Goal: Information Seeking & Learning: Learn about a topic

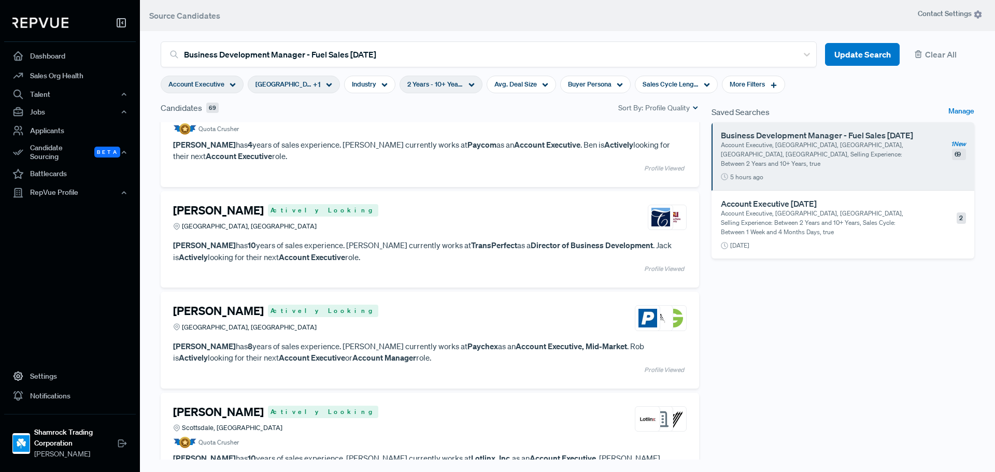
scroll to position [104, 0]
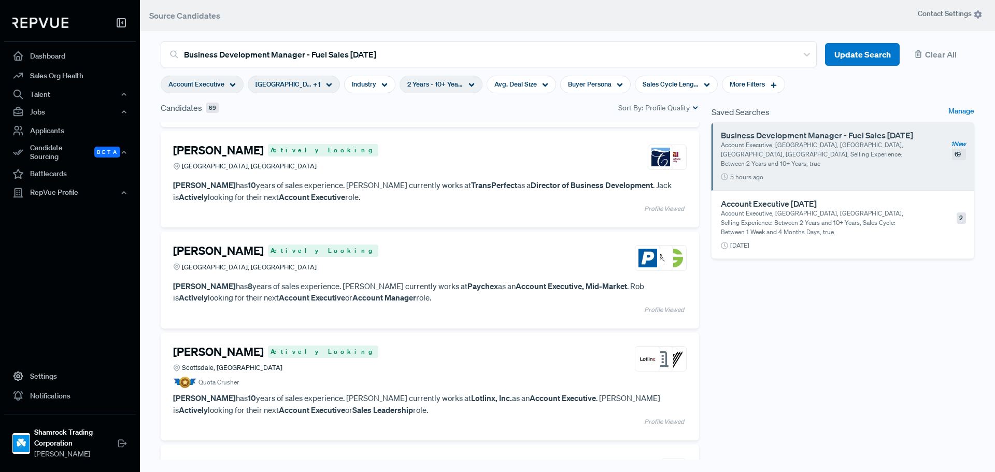
click at [324, 174] on article "[PERSON_NAME] Actively Looking Phoenix, [GEOGRAPHIC_DATA]" at bounding box center [430, 160] width 514 height 32
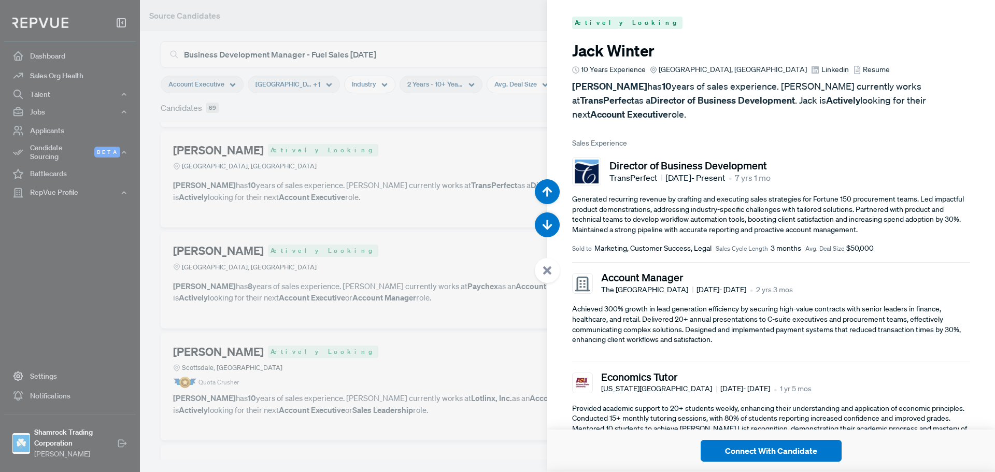
click at [312, 241] on div at bounding box center [497, 236] width 995 height 472
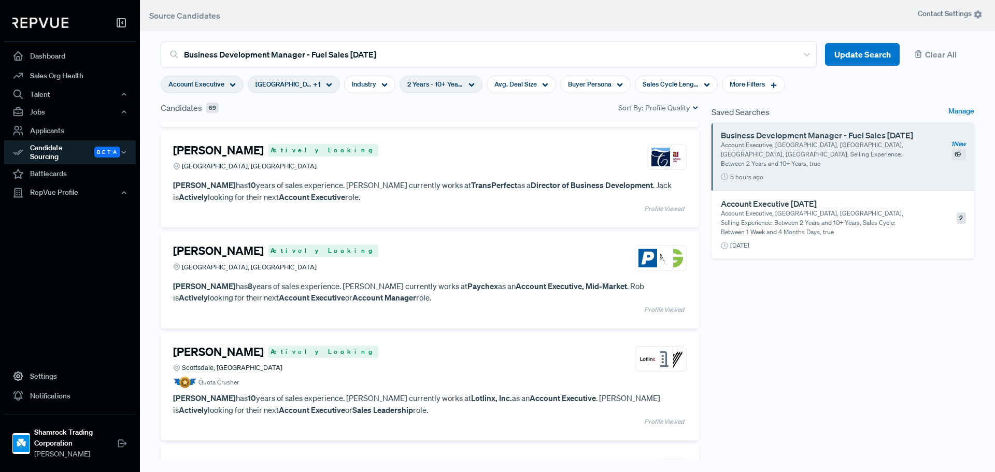
click at [325, 254] on div "[PERSON_NAME] Actively Looking [GEOGRAPHIC_DATA], [GEOGRAPHIC_DATA]" at bounding box center [430, 258] width 514 height 28
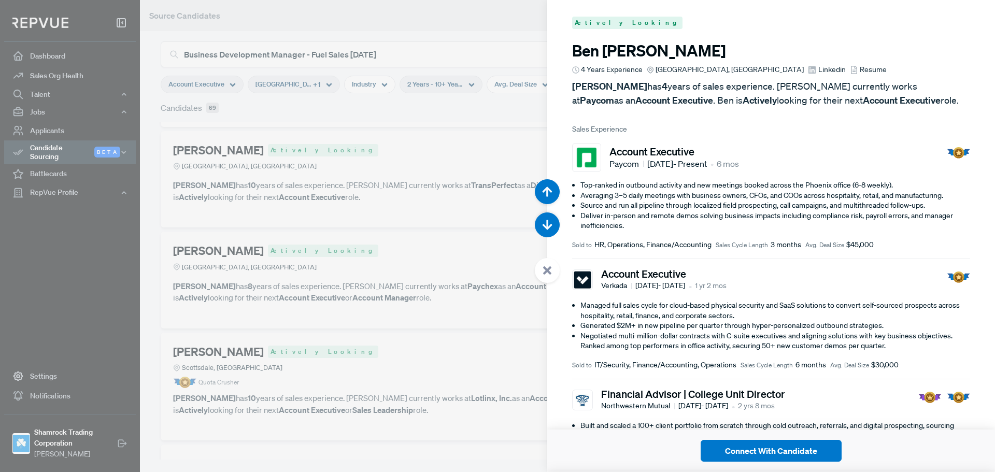
scroll to position [944, 0]
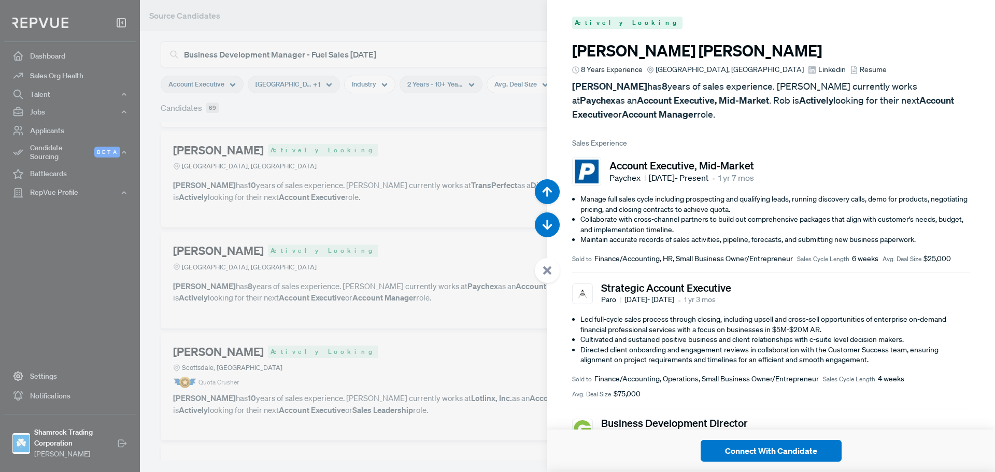
click at [462, 47] on div at bounding box center [497, 236] width 995 height 472
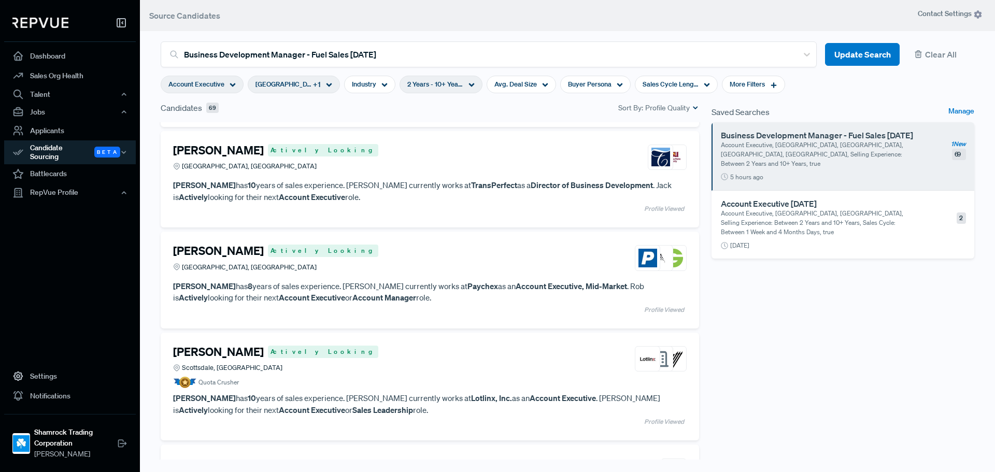
click at [444, 84] on div "2 Years - 10+ Years" at bounding box center [441, 85] width 83 height 18
drag, startPoint x: 459, startPoint y: 138, endPoint x: 420, endPoint y: 138, distance: 38.3
click at [420, 138] on div at bounding box center [421, 136] width 7 height 7
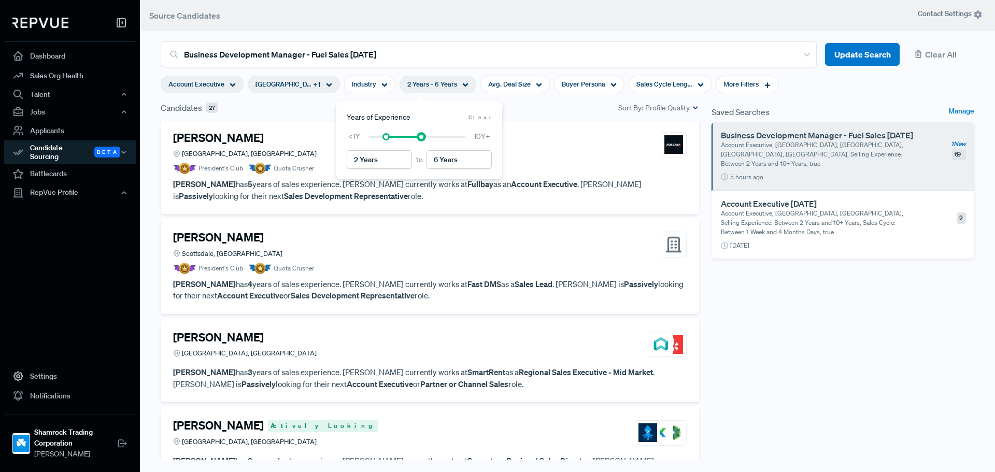
type input "5 Years"
drag, startPoint x: 421, startPoint y: 137, endPoint x: 415, endPoint y: 138, distance: 6.3
click at [415, 138] on div at bounding box center [412, 136] width 7 height 7
click at [826, 59] on button "Update Search" at bounding box center [862, 54] width 75 height 23
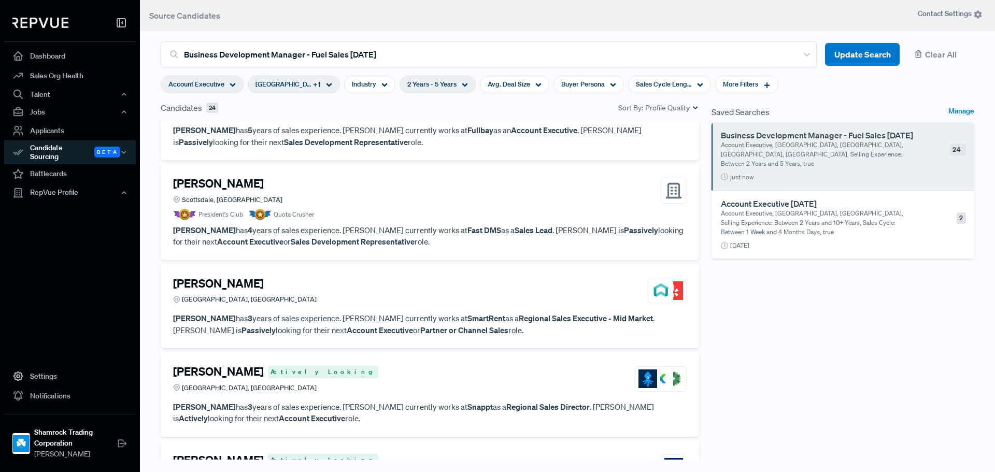
scroll to position [155, 0]
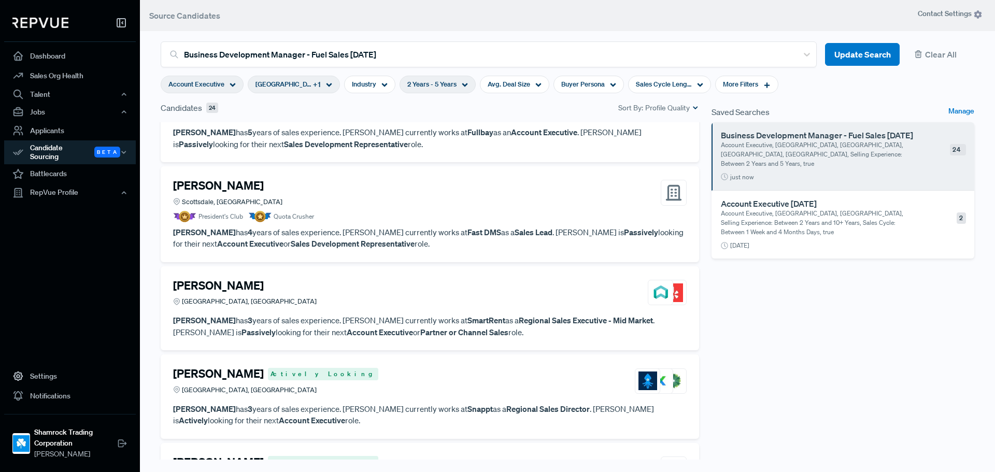
click at [417, 195] on div "[PERSON_NAME] Scottsdale, [GEOGRAPHIC_DATA]" at bounding box center [430, 193] width 514 height 28
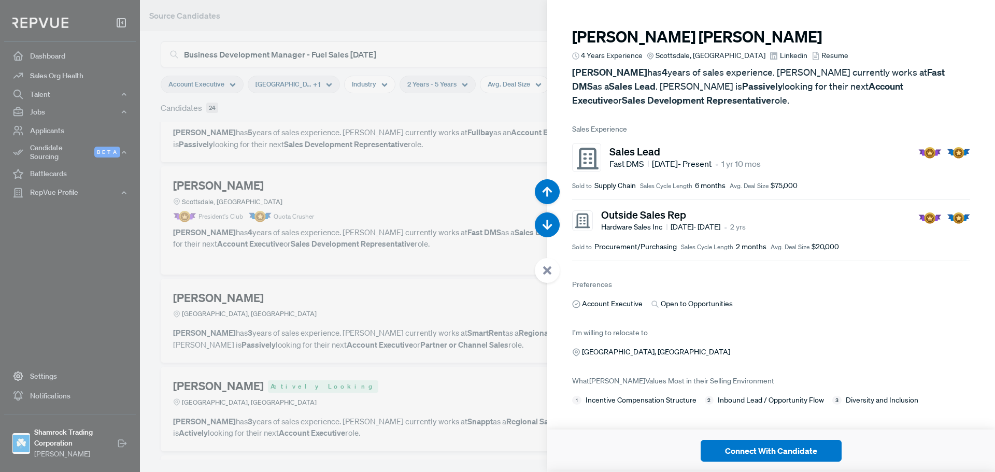
scroll to position [9, 0]
click at [780, 50] on span "Linkedin" at bounding box center [793, 55] width 27 height 11
click at [550, 230] on icon "button" at bounding box center [547, 225] width 10 height 10
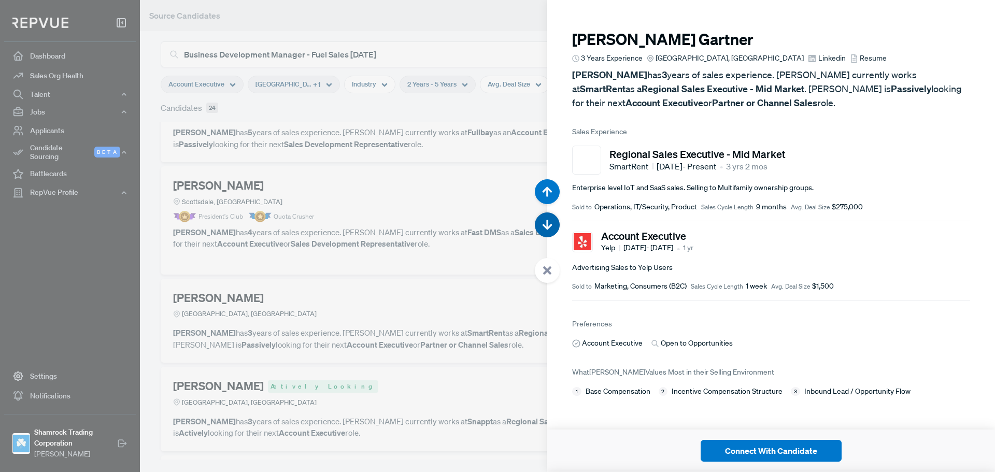
scroll to position [1416, 0]
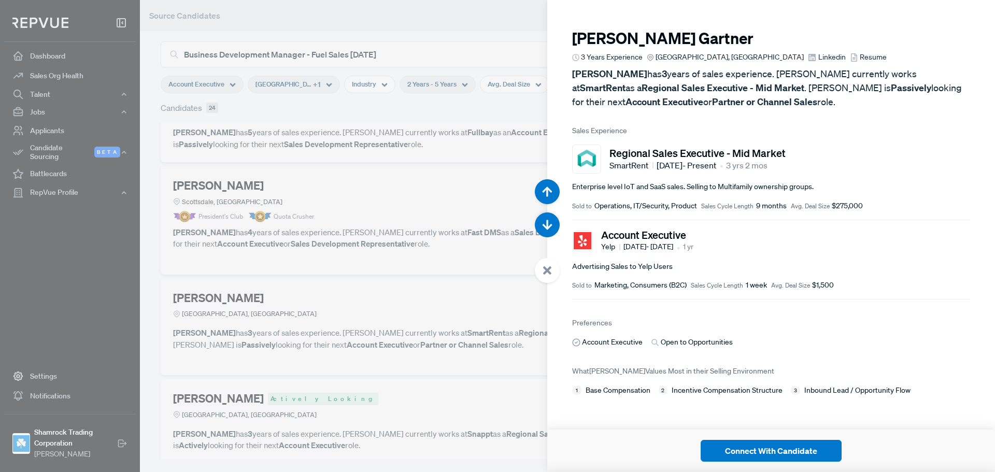
click at [818, 59] on span "Linkedin" at bounding box center [831, 57] width 27 height 11
click at [555, 221] on button "button" at bounding box center [547, 224] width 25 height 25
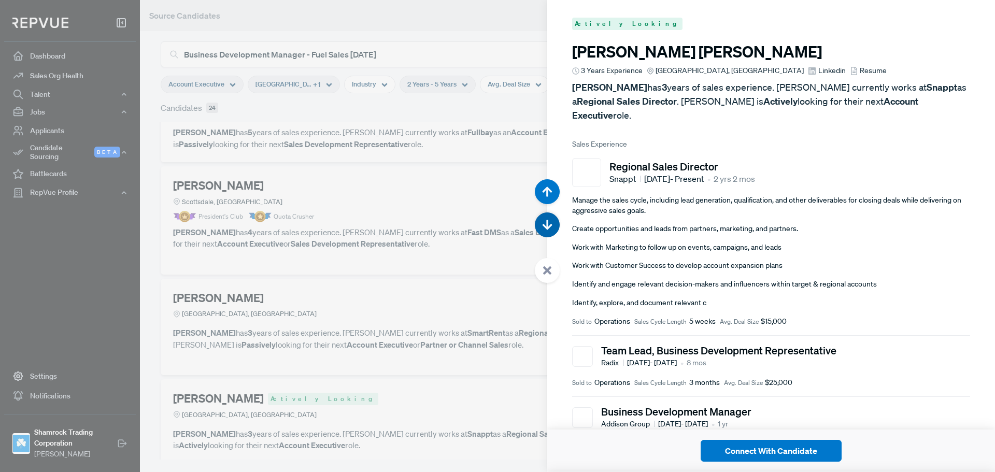
scroll to position [1888, 0]
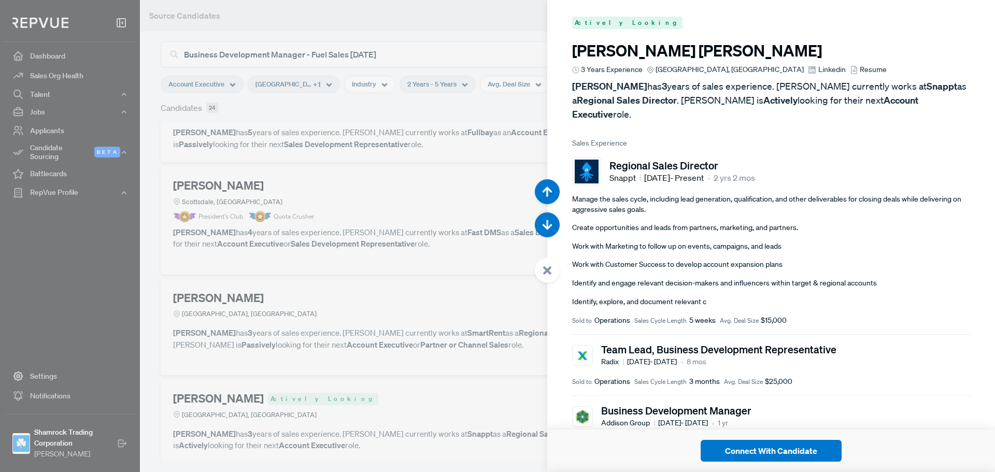
click at [818, 71] on span "Linkedin" at bounding box center [831, 69] width 27 height 11
click at [546, 226] on use "button" at bounding box center [548, 225] width 10 height 10
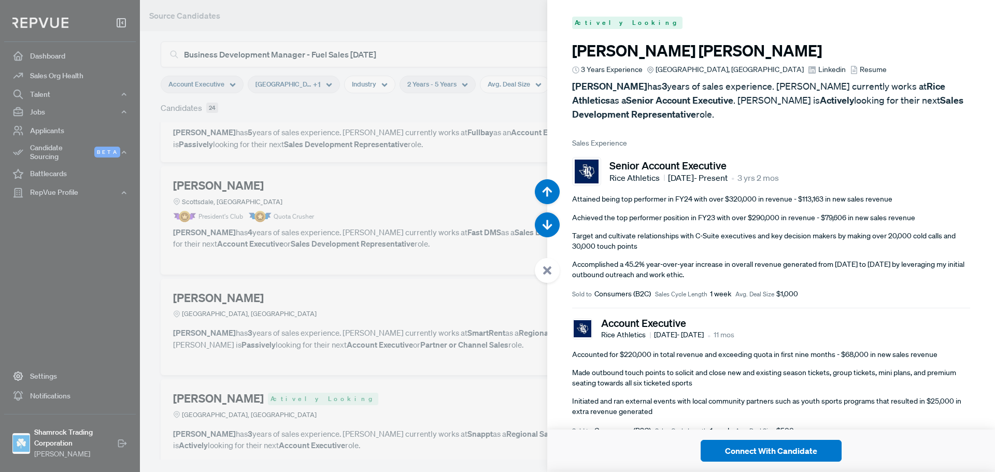
click at [818, 69] on span "Linkedin" at bounding box center [831, 69] width 27 height 11
click at [544, 226] on use "button" at bounding box center [548, 225] width 10 height 10
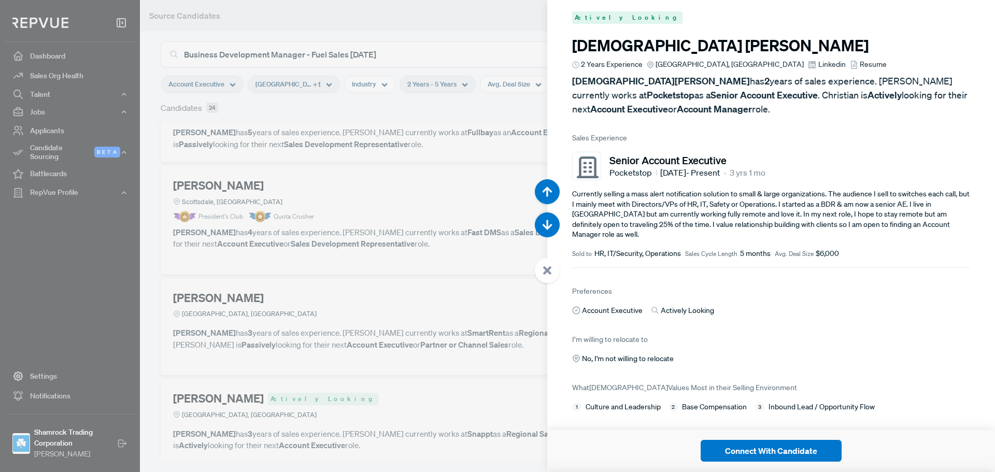
scroll to position [9, 0]
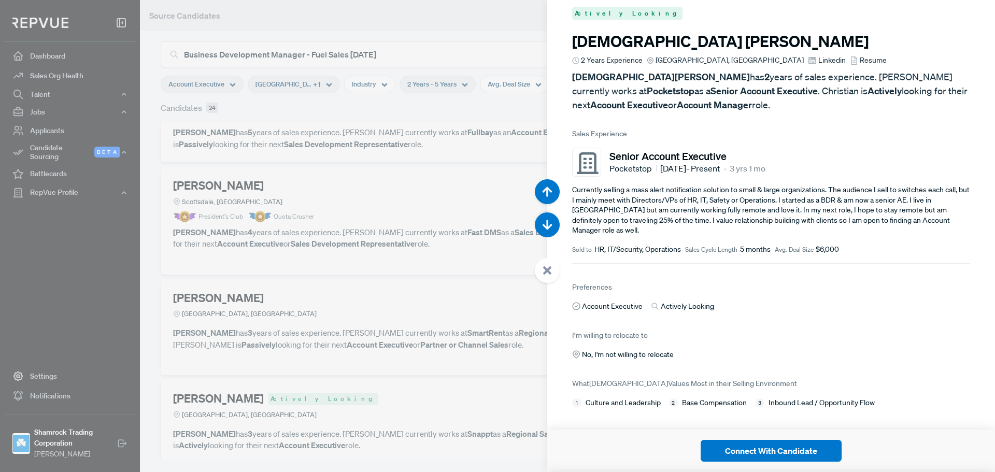
click at [818, 59] on span "Linkedin" at bounding box center [831, 60] width 27 height 11
click at [556, 220] on button "button" at bounding box center [547, 224] width 25 height 25
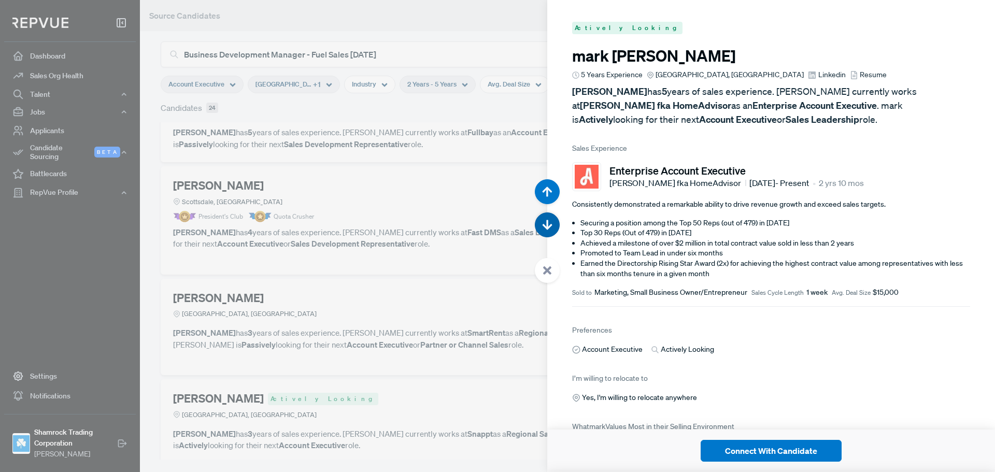
scroll to position [3305, 0]
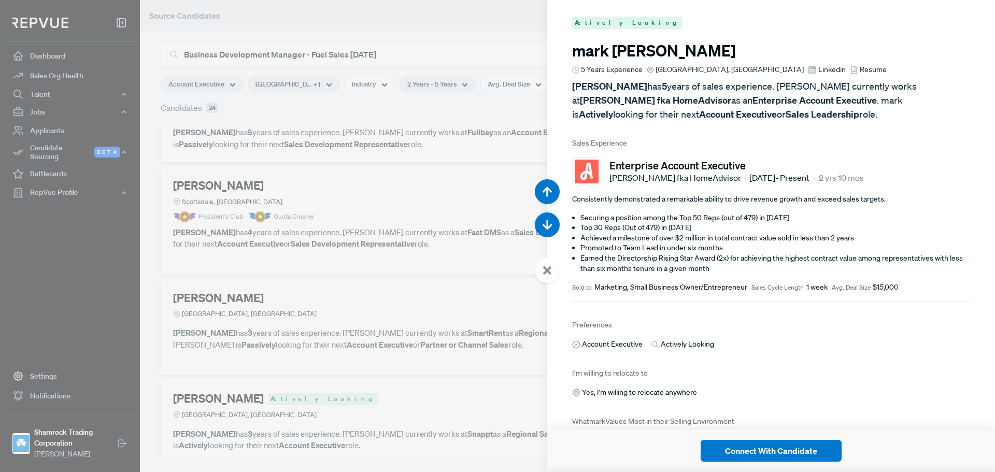
click at [818, 72] on span "Linkedin" at bounding box center [831, 69] width 27 height 11
